Goal: Information Seeking & Learning: Learn about a topic

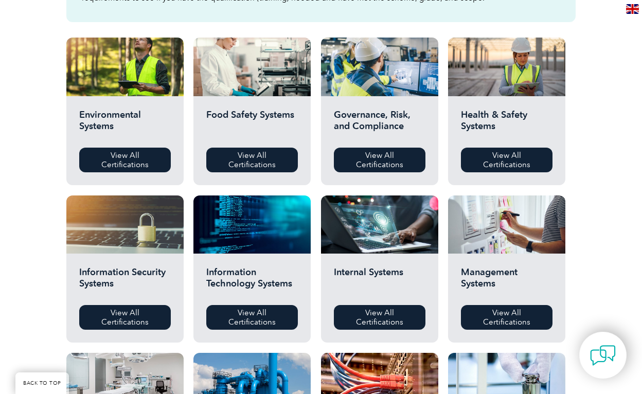
scroll to position [350, 0]
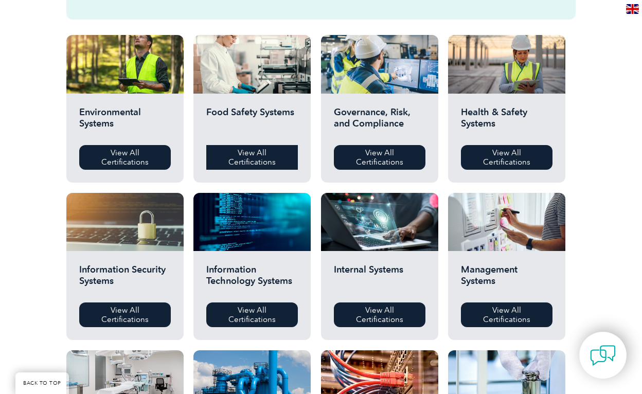
click at [256, 154] on link "View All Certifications" at bounding box center [252, 157] width 92 height 25
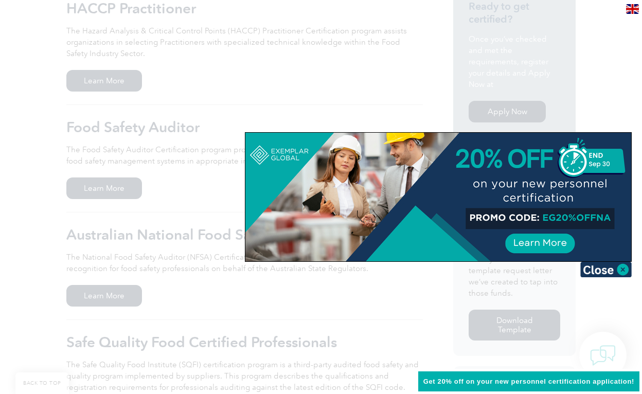
scroll to position [275, 0]
click at [623, 271] on img at bounding box center [605, 269] width 51 height 15
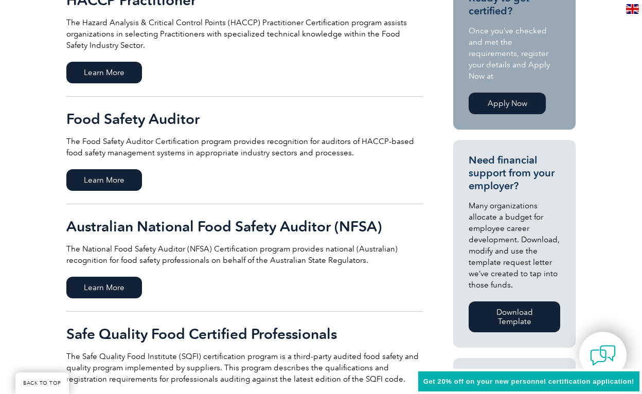
scroll to position [275, 0]
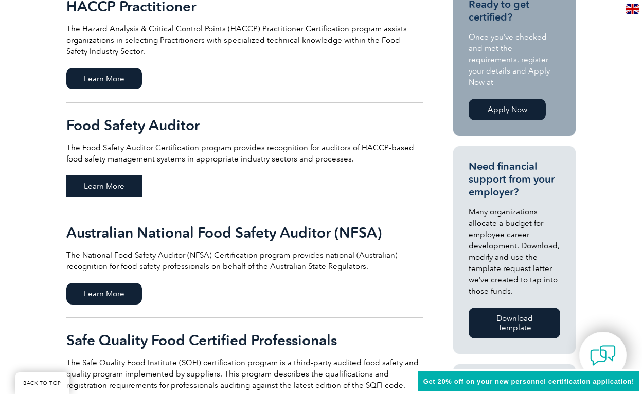
click at [120, 184] on span "Learn More" at bounding box center [104, 186] width 76 height 22
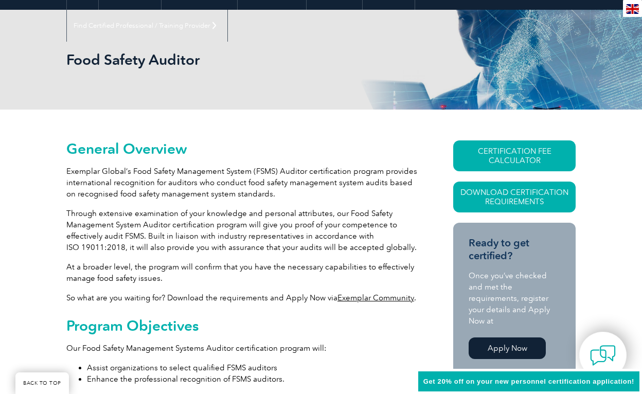
scroll to position [126, 0]
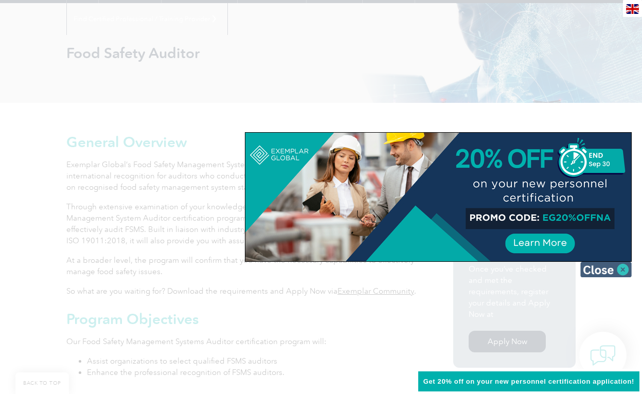
click at [623, 265] on img at bounding box center [605, 269] width 51 height 15
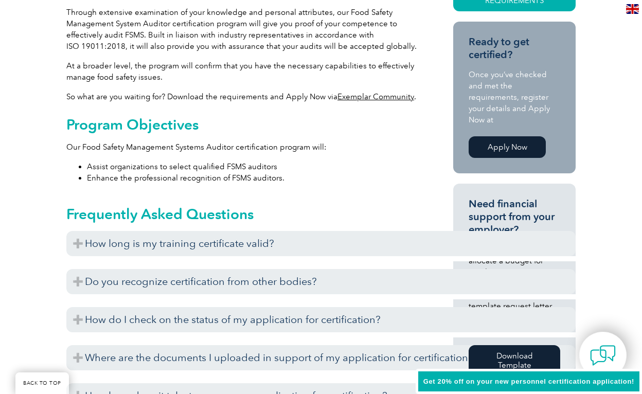
scroll to position [327, 0]
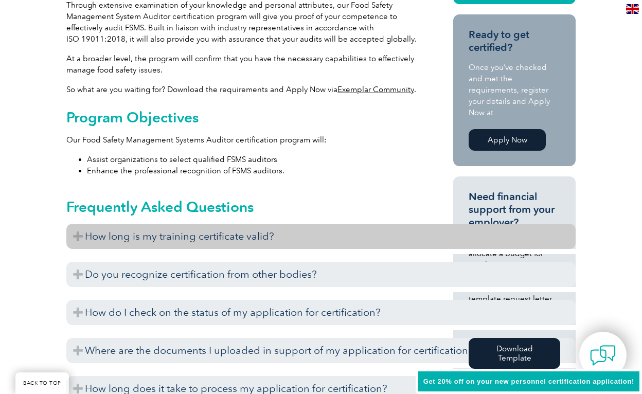
click at [77, 236] on h3 "How long is my training certificate valid?" at bounding box center [320, 236] width 509 height 25
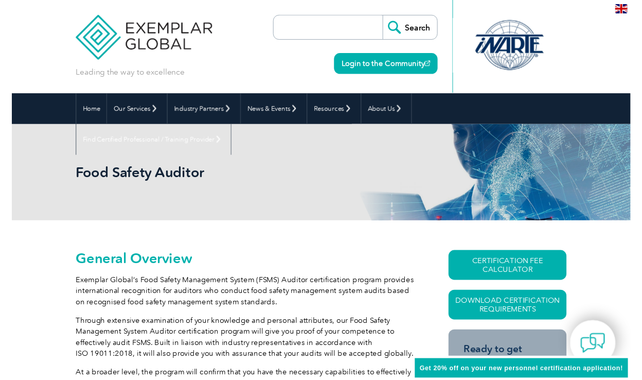
scroll to position [0, 0]
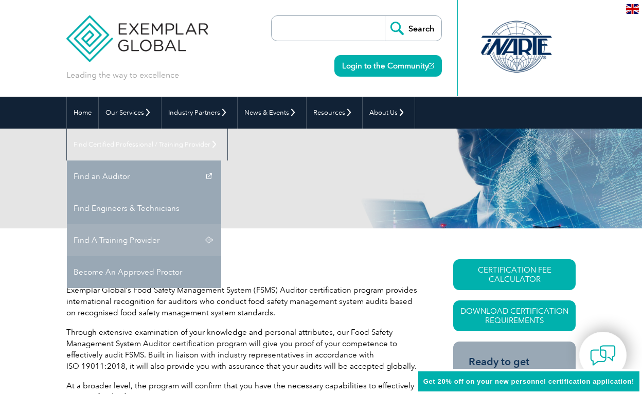
click at [221, 224] on link "Find A Training Provider" at bounding box center [144, 240] width 154 height 32
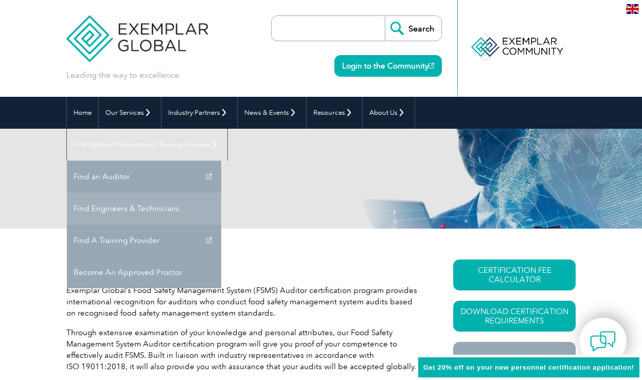
click at [221, 192] on link "Find Engineers & Technicians" at bounding box center [144, 208] width 154 height 32
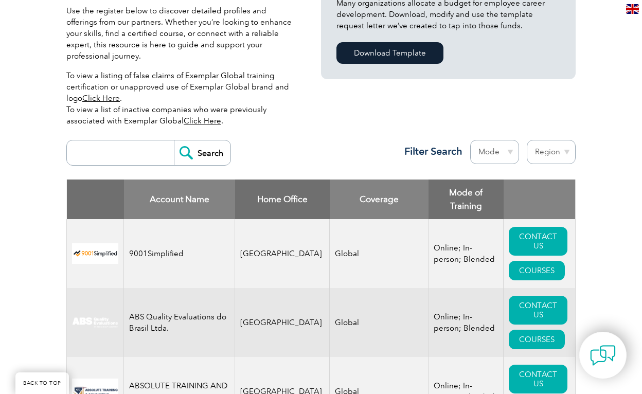
scroll to position [297, 0]
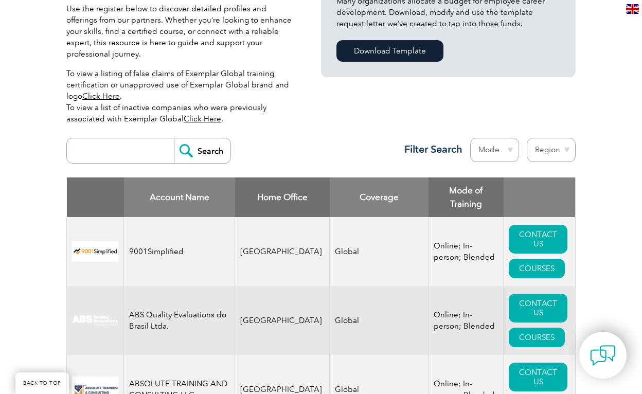
click at [121, 141] on input "search" at bounding box center [123, 150] width 102 height 25
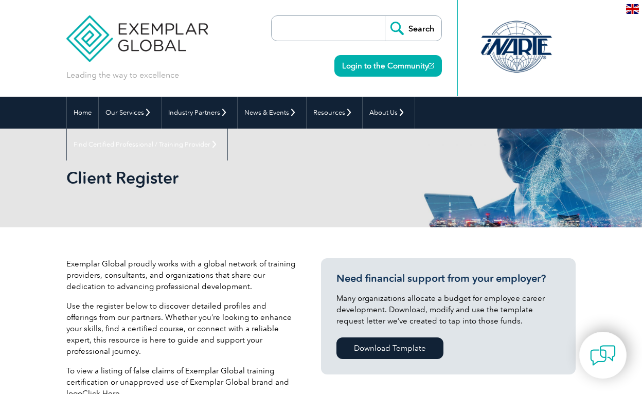
select select "[GEOGRAPHIC_DATA]"
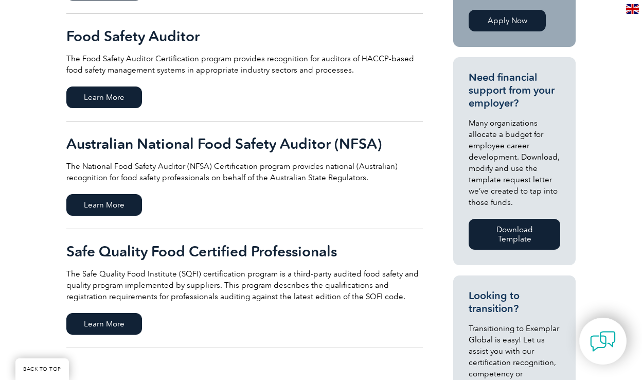
scroll to position [383, 0]
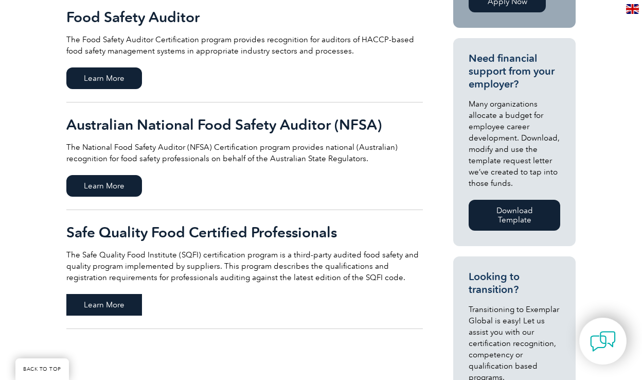
click at [119, 309] on span "Learn More" at bounding box center [104, 305] width 76 height 22
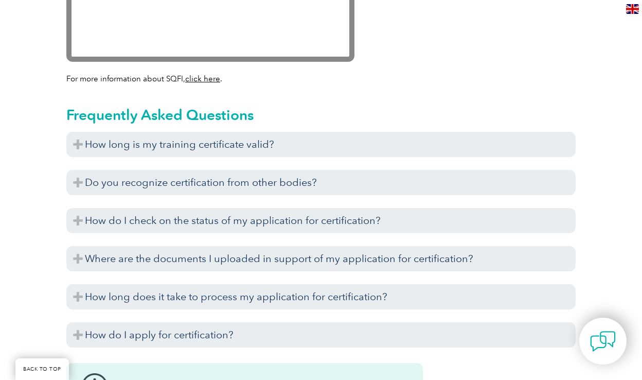
scroll to position [1230, 0]
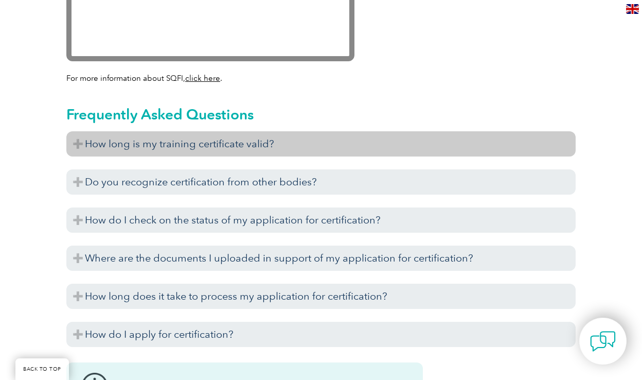
click at [75, 131] on h3 "How long is my training certificate valid?" at bounding box center [320, 143] width 509 height 25
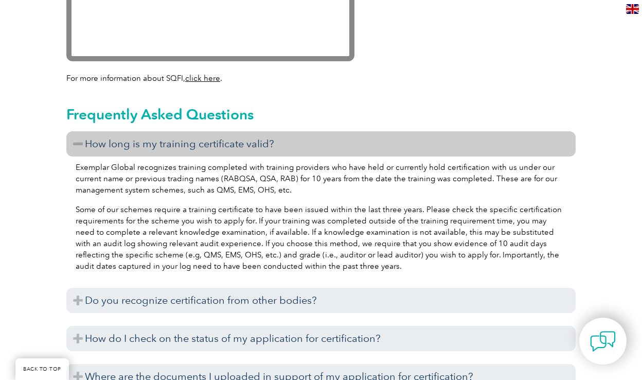
click at [75, 131] on h3 "How long is my training certificate valid?" at bounding box center [320, 143] width 509 height 25
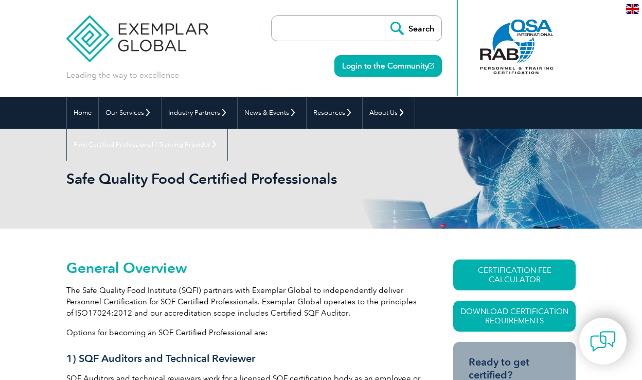
scroll to position [0, 0]
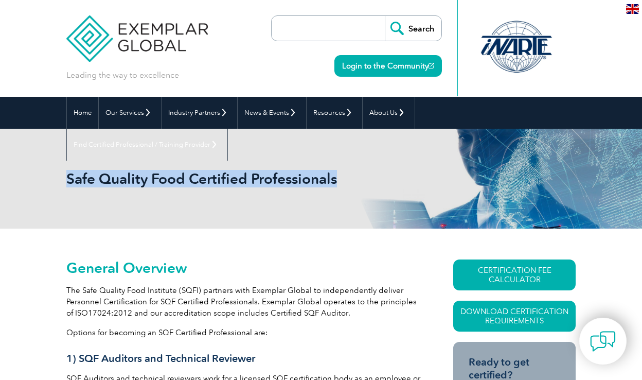
drag, startPoint x: 342, startPoint y: 175, endPoint x: 129, endPoint y: 165, distance: 213.3
click at [129, 165] on div "Safe Quality Food Certified Professionals" at bounding box center [320, 179] width 509 height 100
copy h1 "Safe Quality Food Certified Professionals"
